Goal: Obtain resource: Download file/media

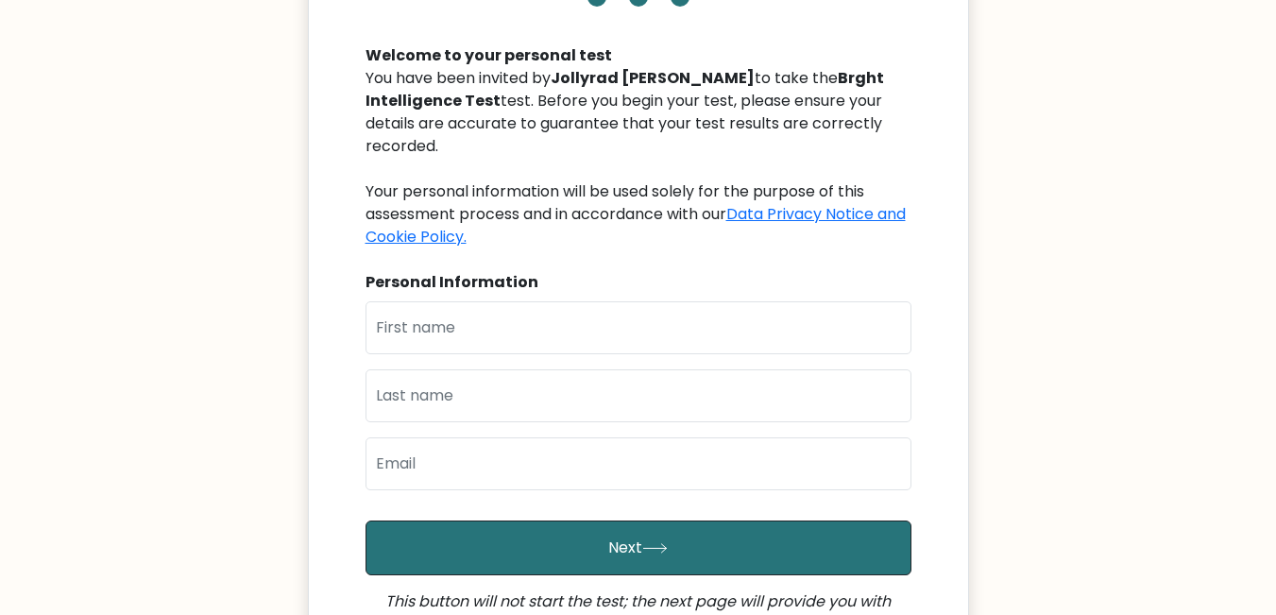
scroll to position [189, 0]
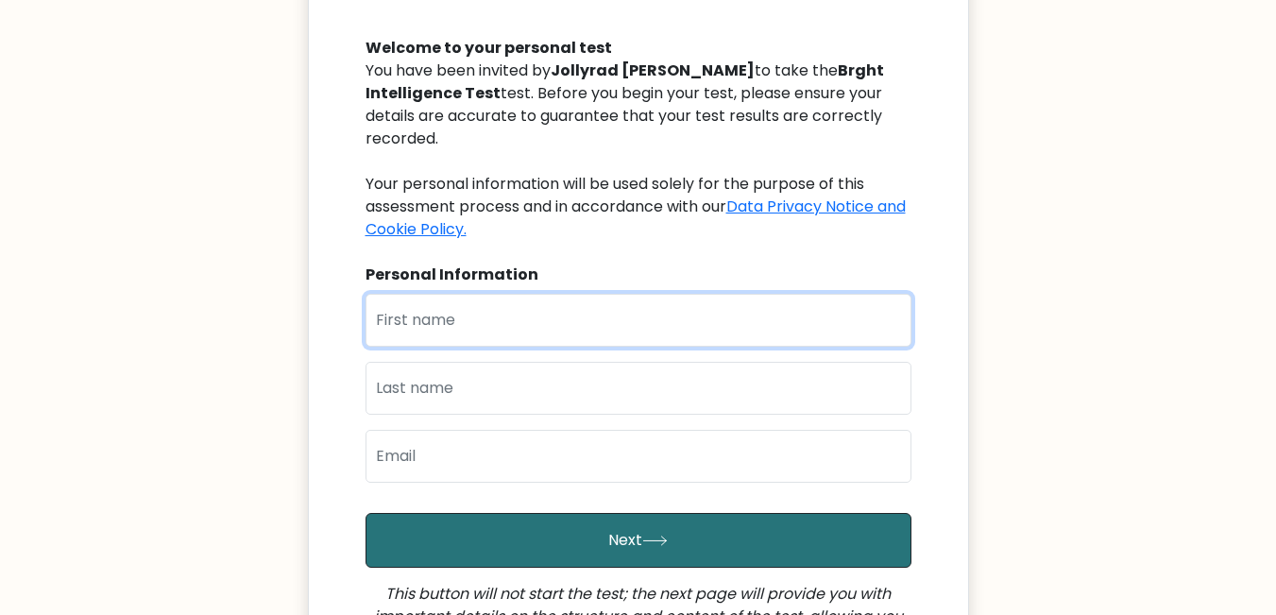
click at [535, 343] on input "text" at bounding box center [638, 320] width 546 height 53
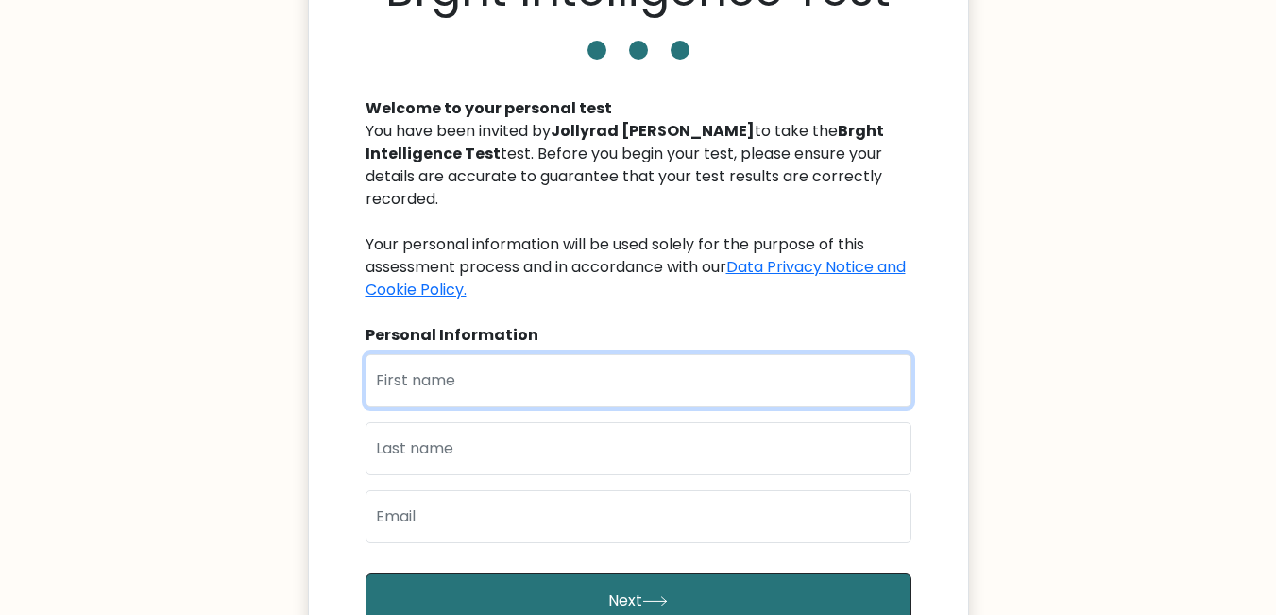
scroll to position [94, 0]
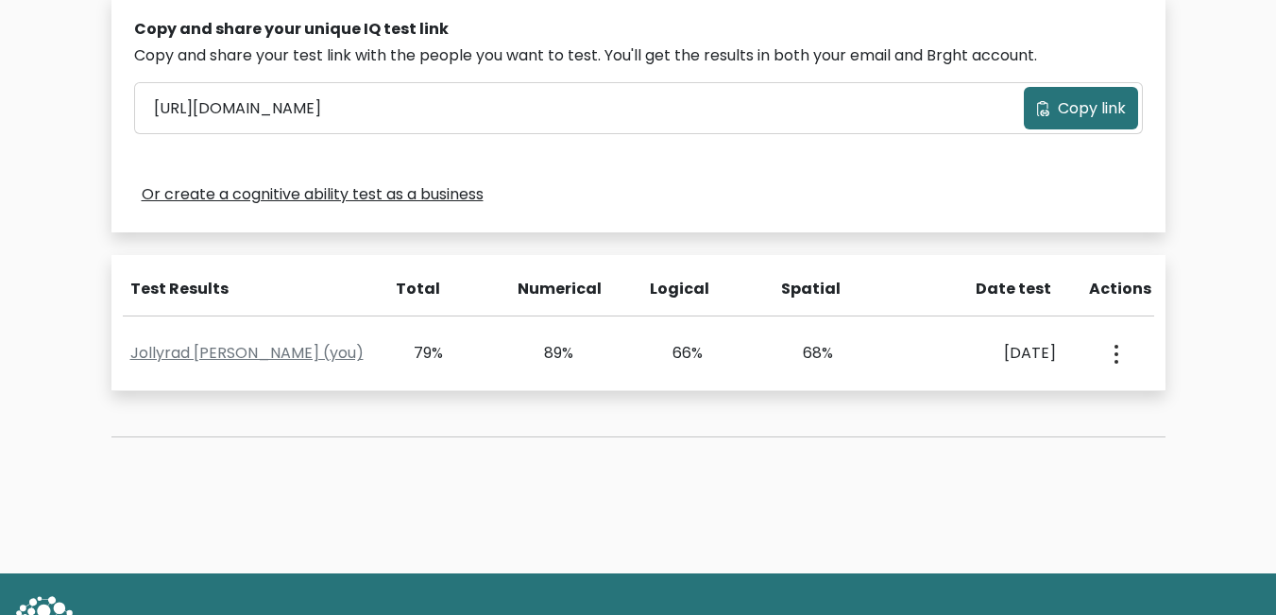
scroll to position [581, 0]
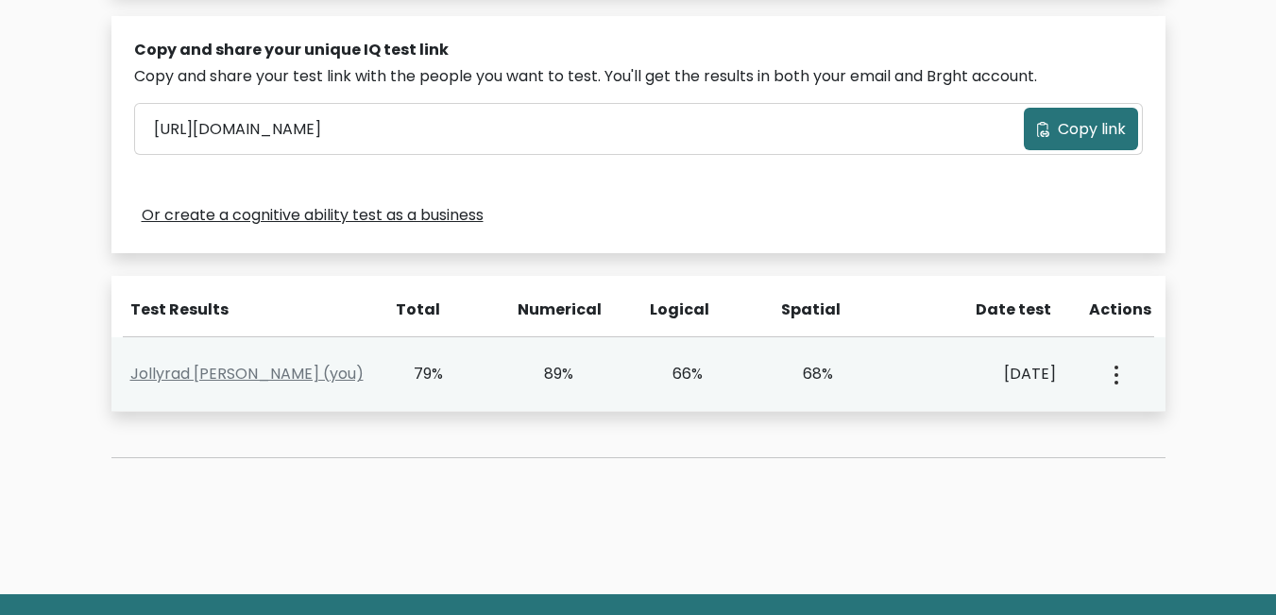
click at [1097, 379] on div "View Profile" at bounding box center [1114, 374] width 64 height 59
click at [1110, 378] on button "button" at bounding box center [1114, 374] width 15 height 59
click at [1125, 377] on div "View Profile" at bounding box center [1114, 374] width 64 height 59
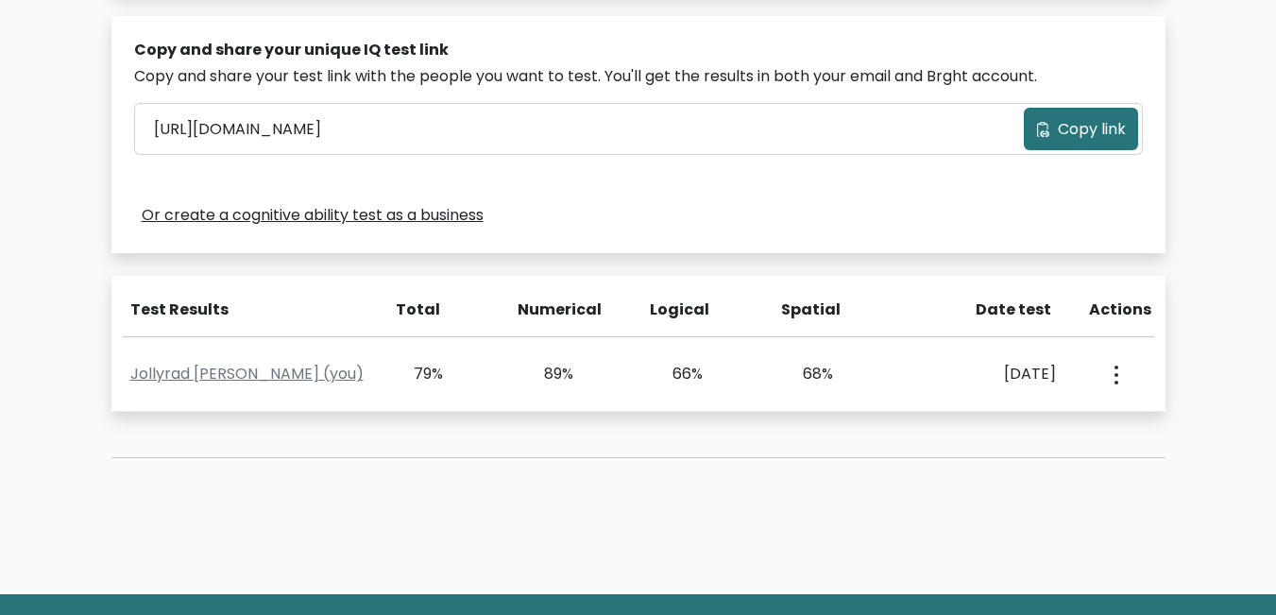
click at [1168, 407] on div "Test the IQ of other people 40 questions 30 minutes English Create your unique …" at bounding box center [638, 25] width 1077 height 958
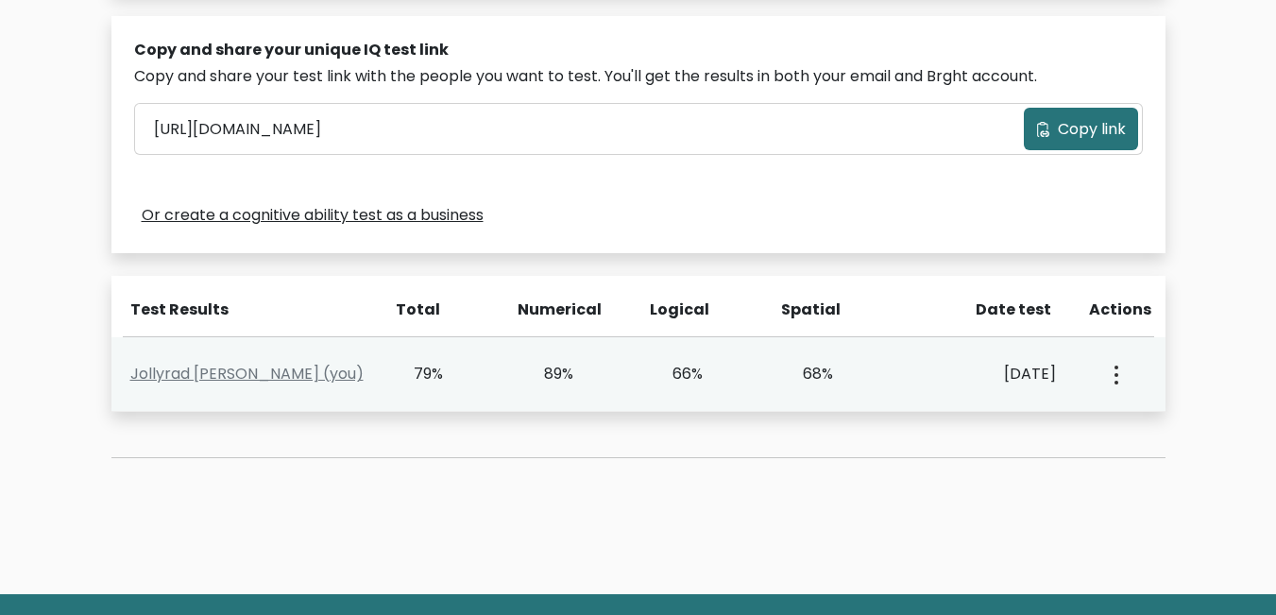
click at [1119, 389] on button "button" at bounding box center [1114, 374] width 15 height 59
click at [1126, 418] on link "View Profile" at bounding box center [1182, 429] width 149 height 30
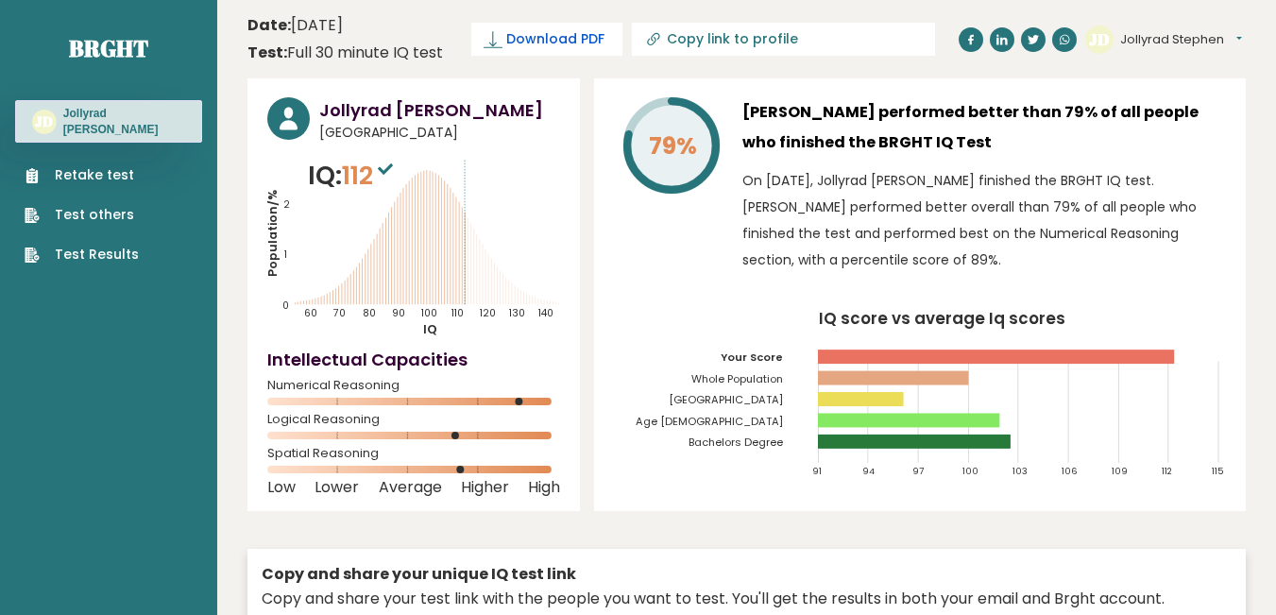
click at [578, 43] on span "Download PDF" at bounding box center [555, 39] width 98 height 20
